Goal: Find specific page/section: Find specific page/section

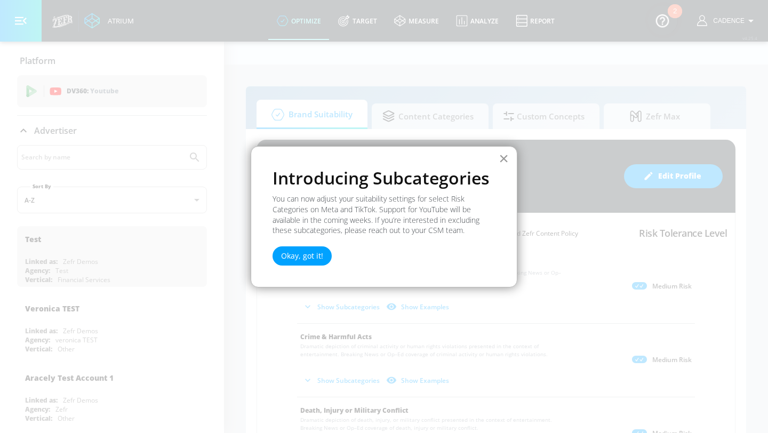
click at [501, 162] on button "×" at bounding box center [504, 158] width 10 height 17
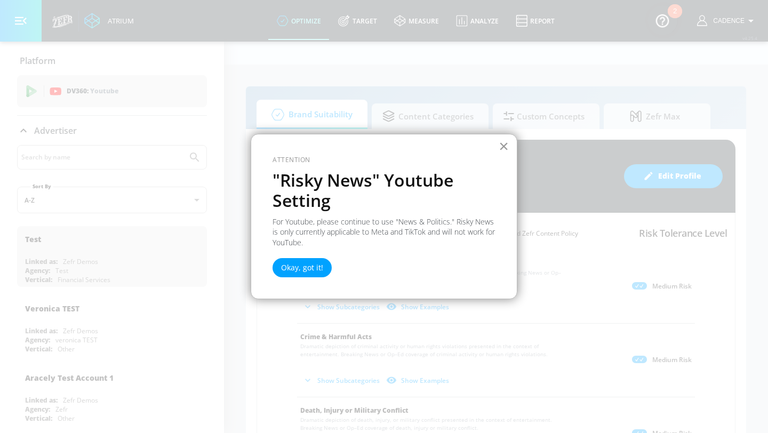
click at [506, 147] on button "×" at bounding box center [504, 146] width 10 height 17
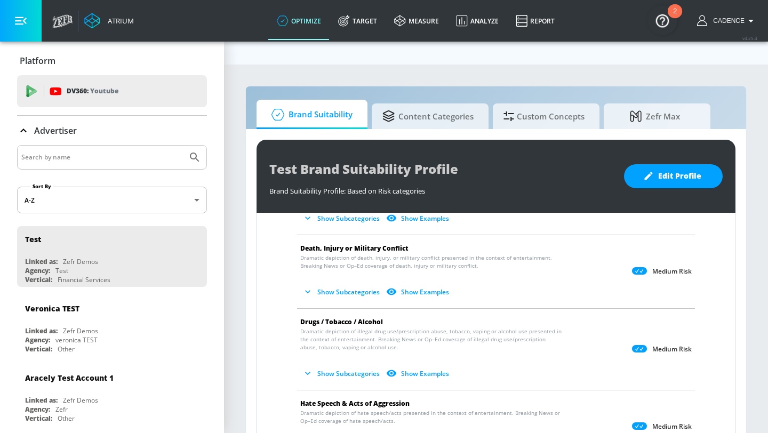
scroll to position [163, 0]
click at [441, 102] on span "Content Categories" at bounding box center [427, 115] width 91 height 26
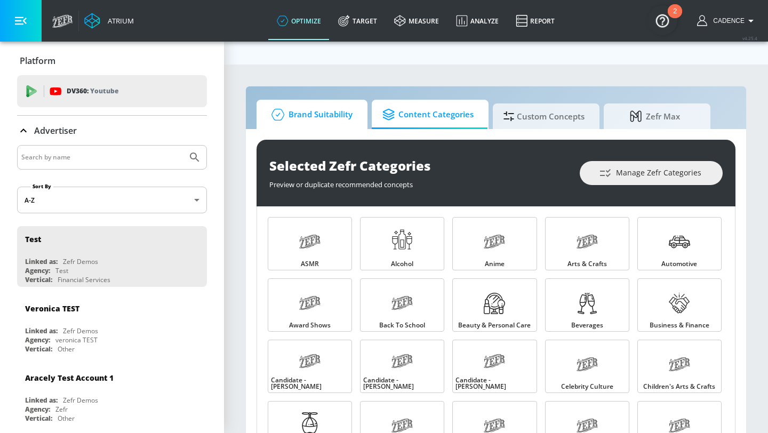
click at [328, 102] on span "Brand Suitability" at bounding box center [309, 115] width 85 height 26
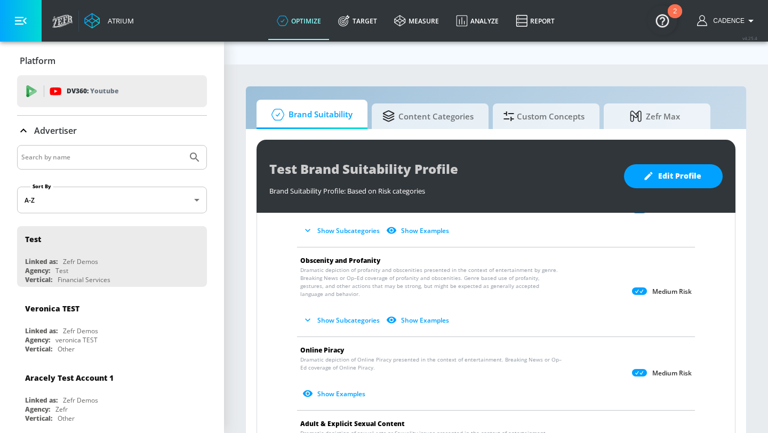
scroll to position [484, 0]
